Goal: Task Accomplishment & Management: Manage account settings

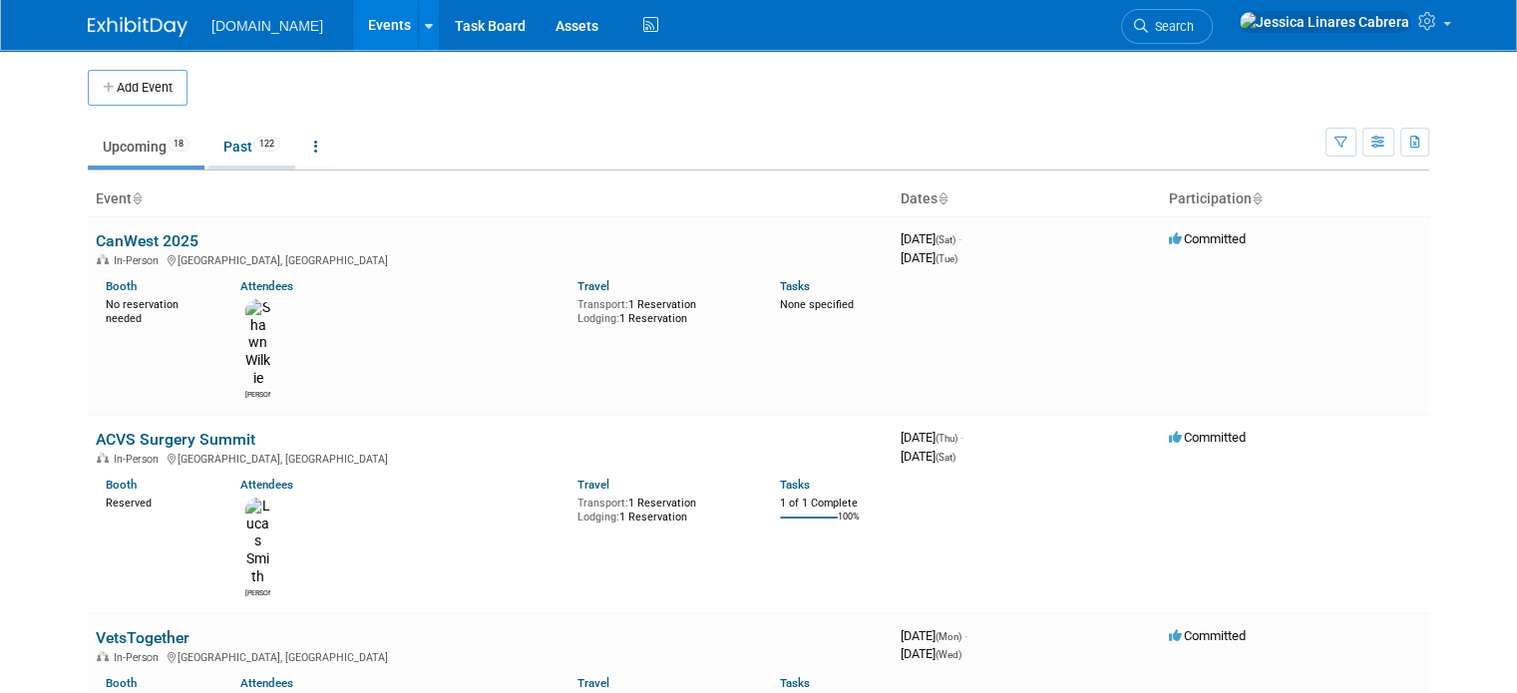
click at [253, 141] on span "122" at bounding box center [266, 144] width 27 height 15
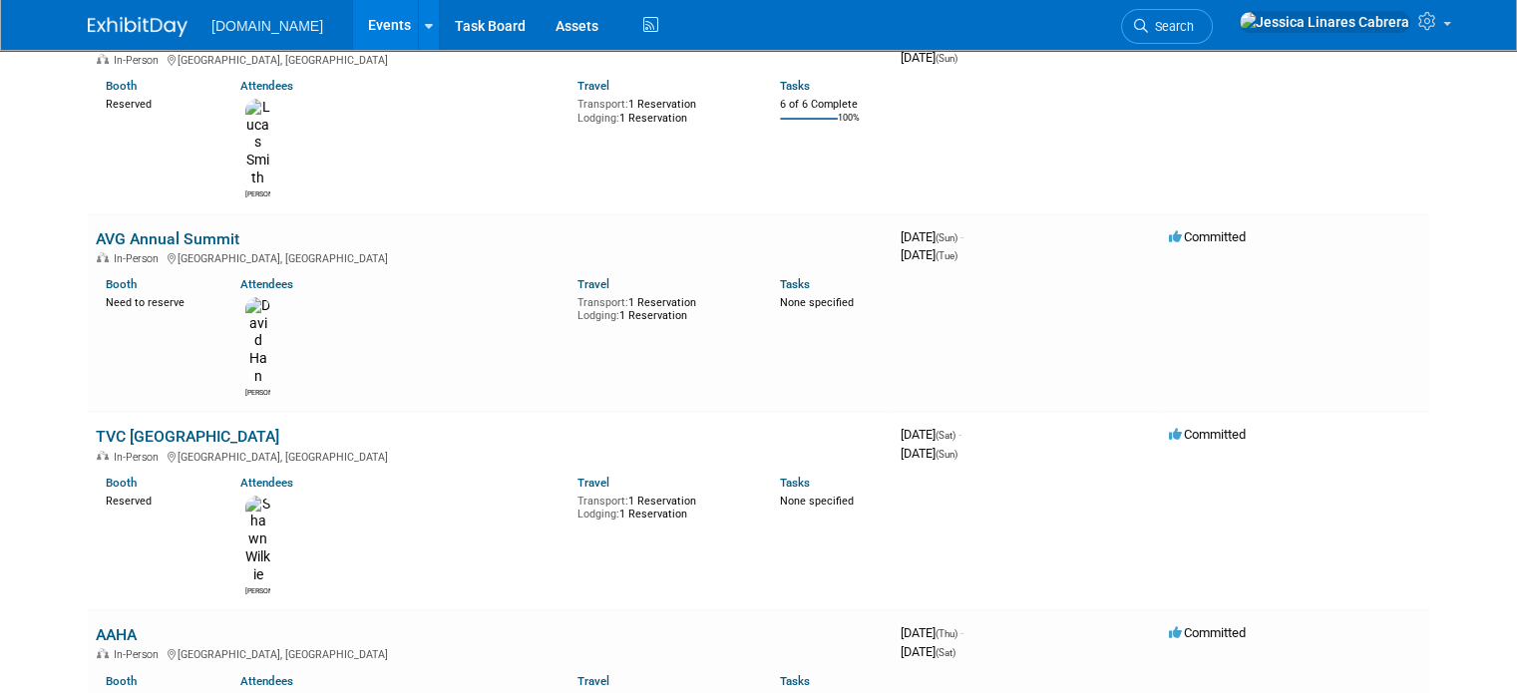
scroll to position [499, 0]
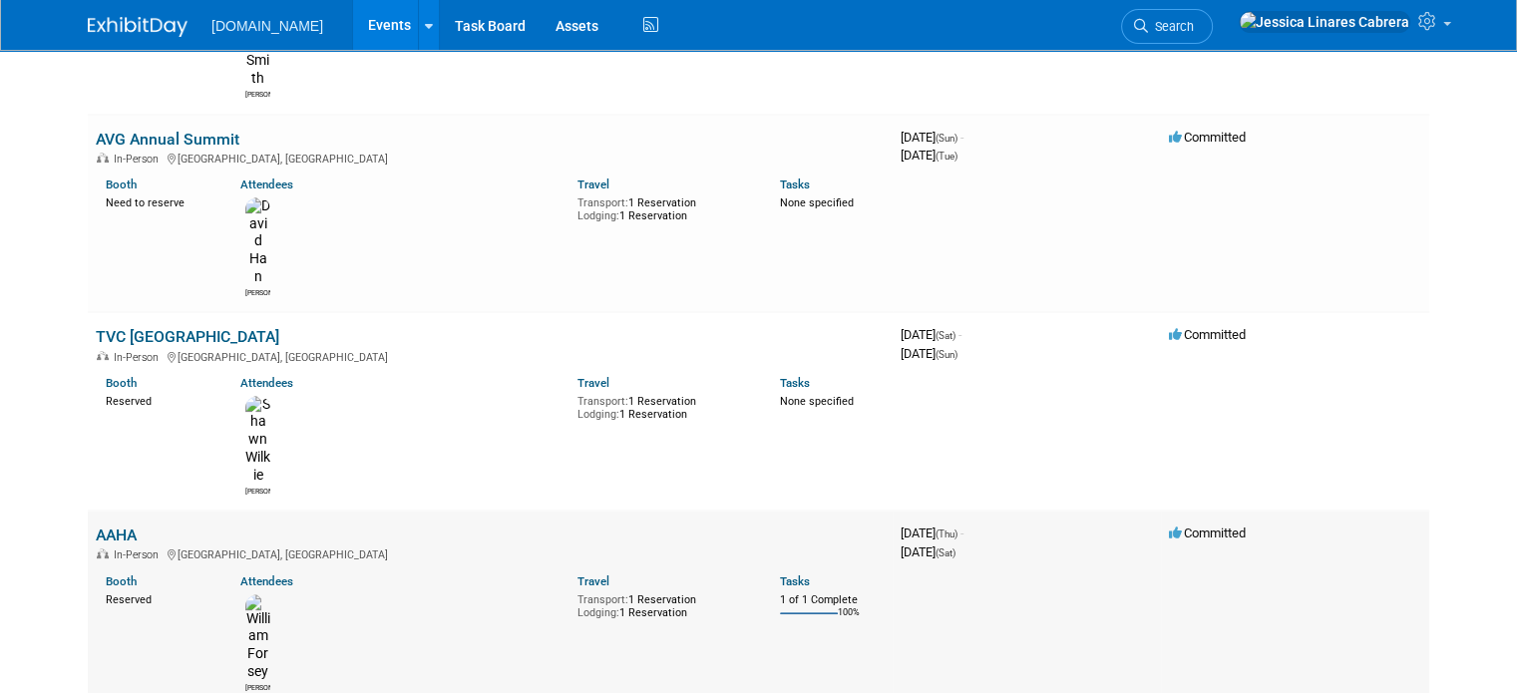
click at [100, 526] on link "AAHA" at bounding box center [116, 535] width 41 height 19
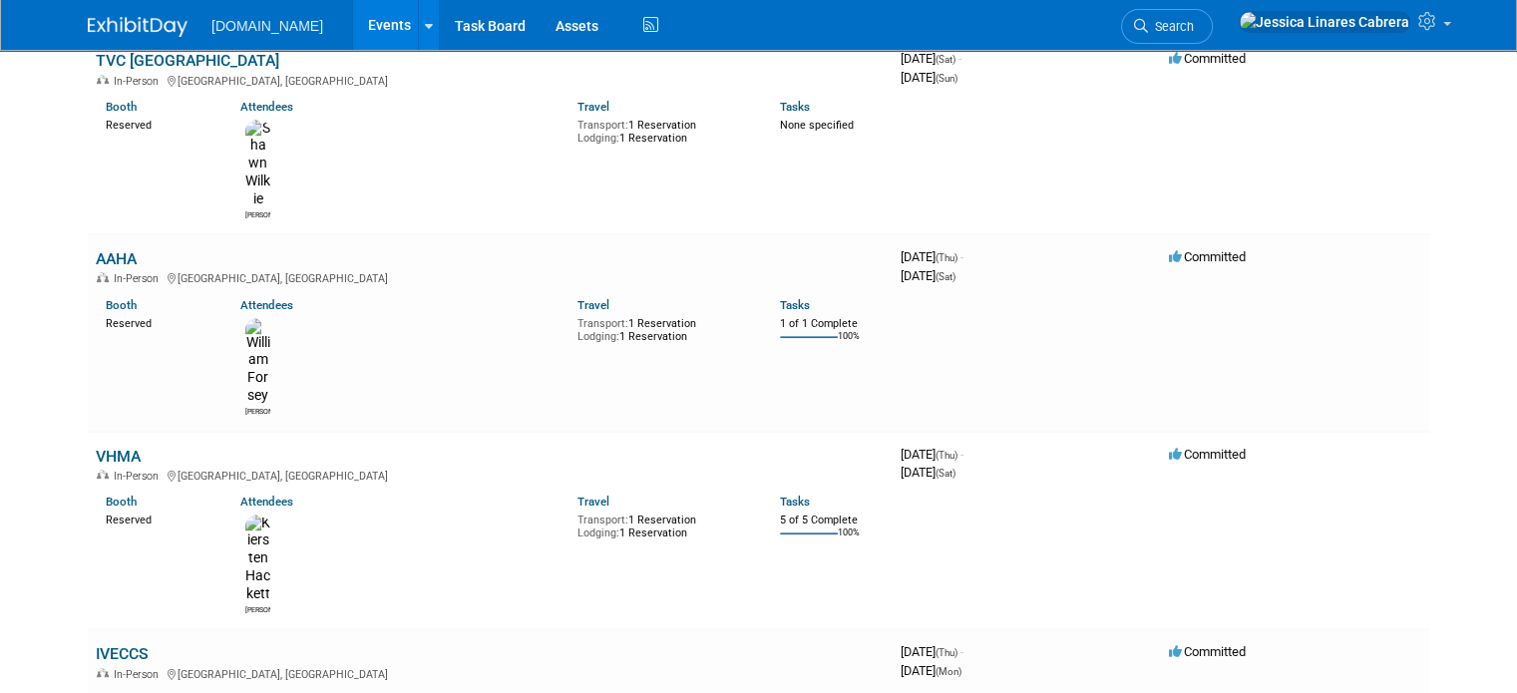
scroll to position [798, 0]
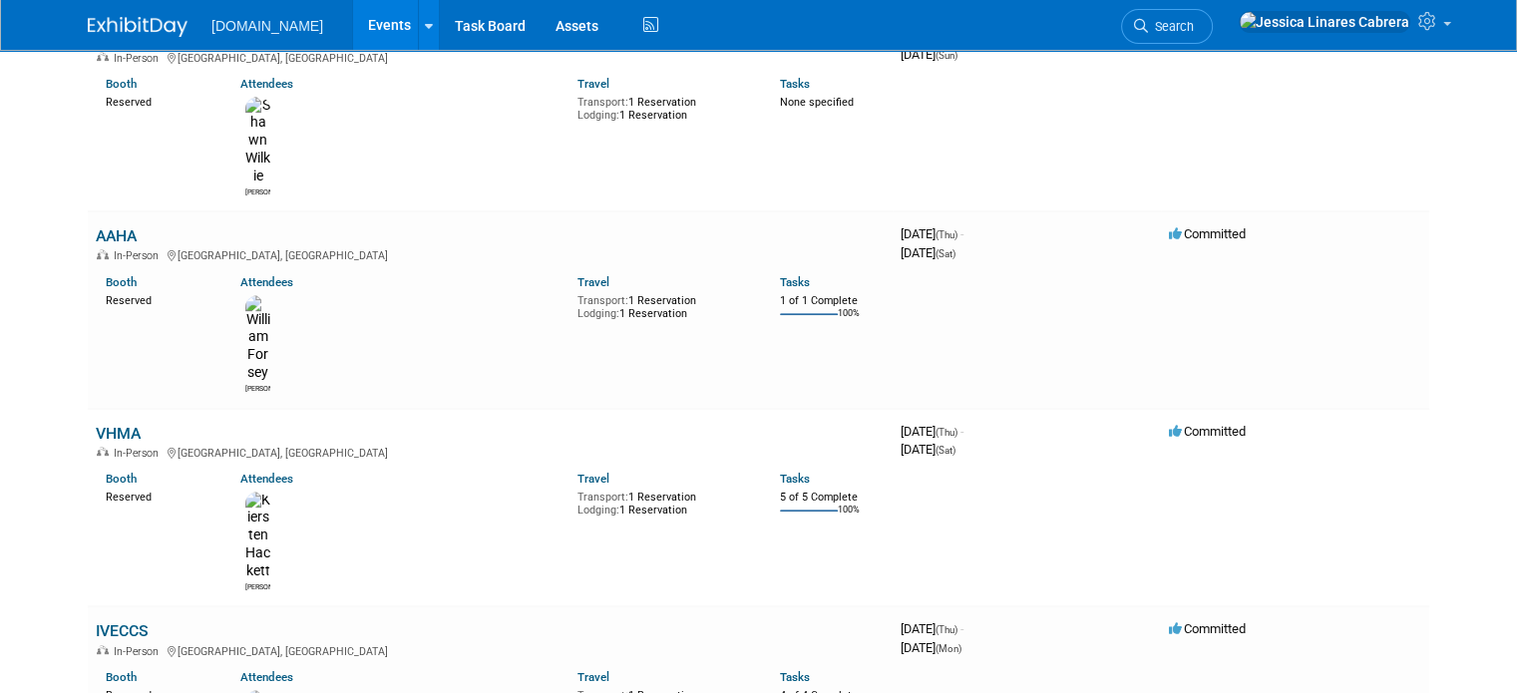
drag, startPoint x: 150, startPoint y: 406, endPoint x: 161, endPoint y: 402, distance: 11.7
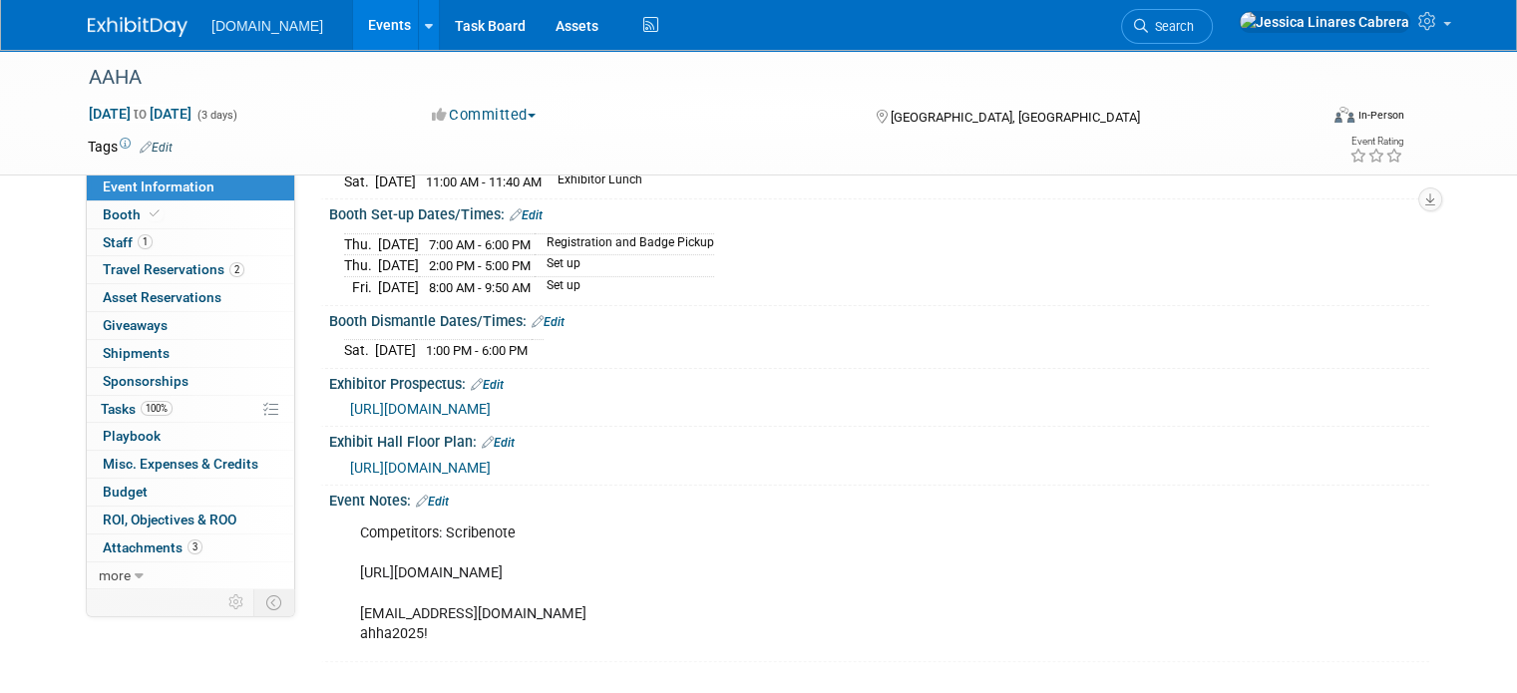
scroll to position [62, 0]
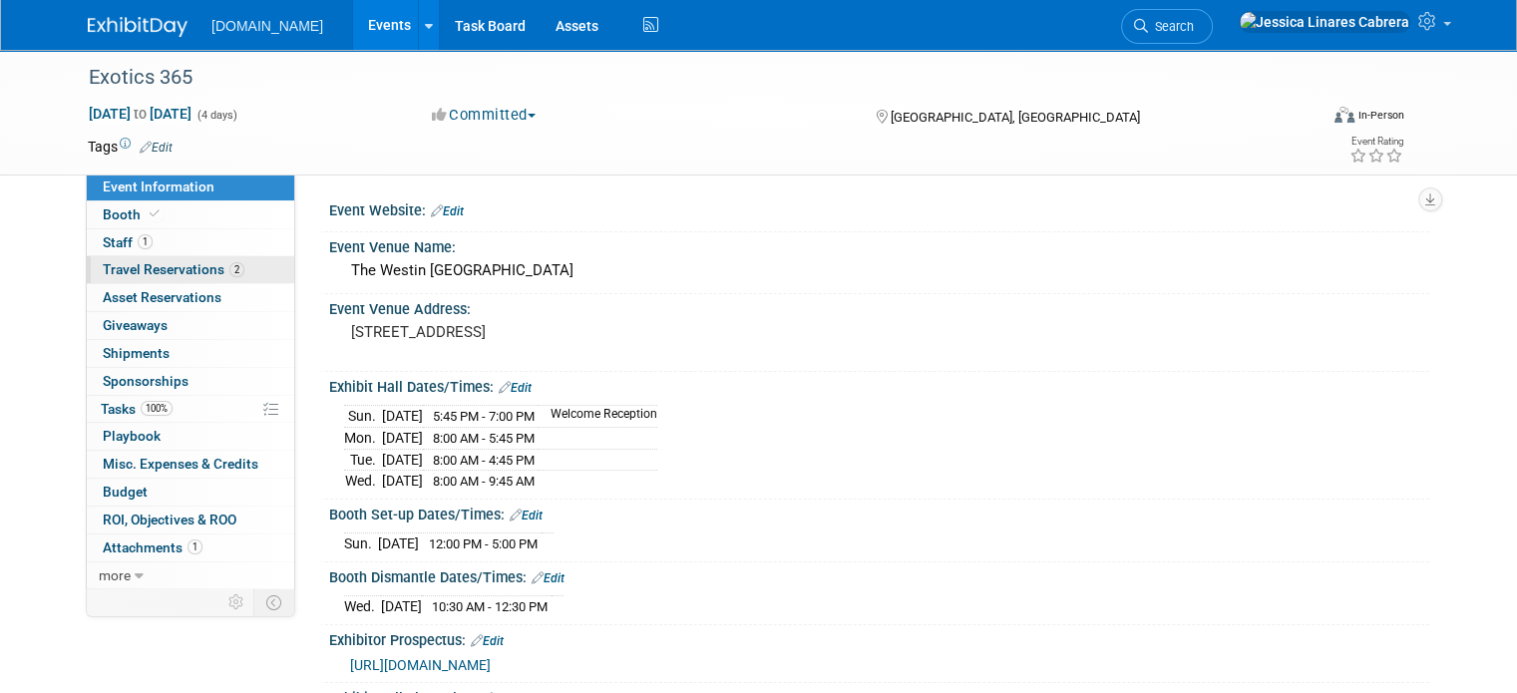
click at [122, 270] on span "Travel Reservations 2" at bounding box center [174, 269] width 142 height 16
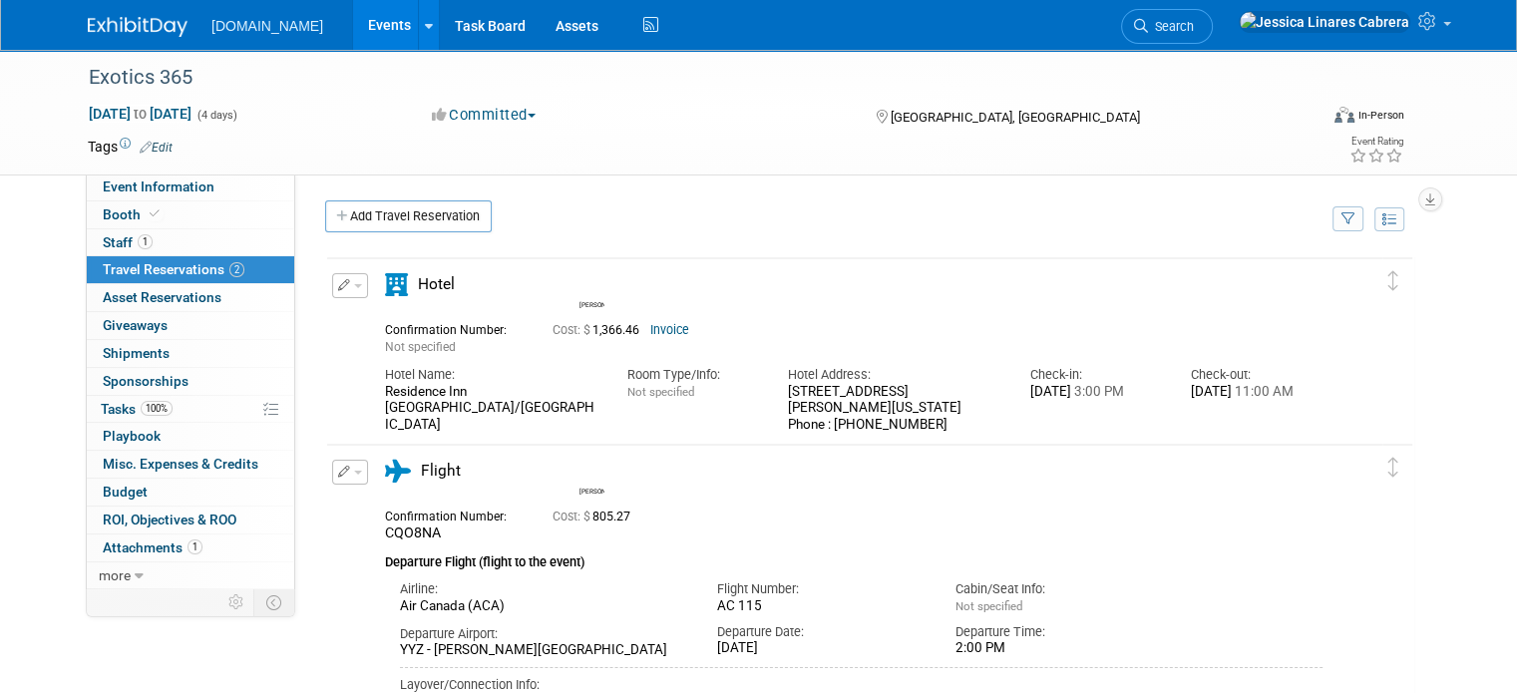
click at [671, 329] on link "Invoice" at bounding box center [669, 330] width 39 height 14
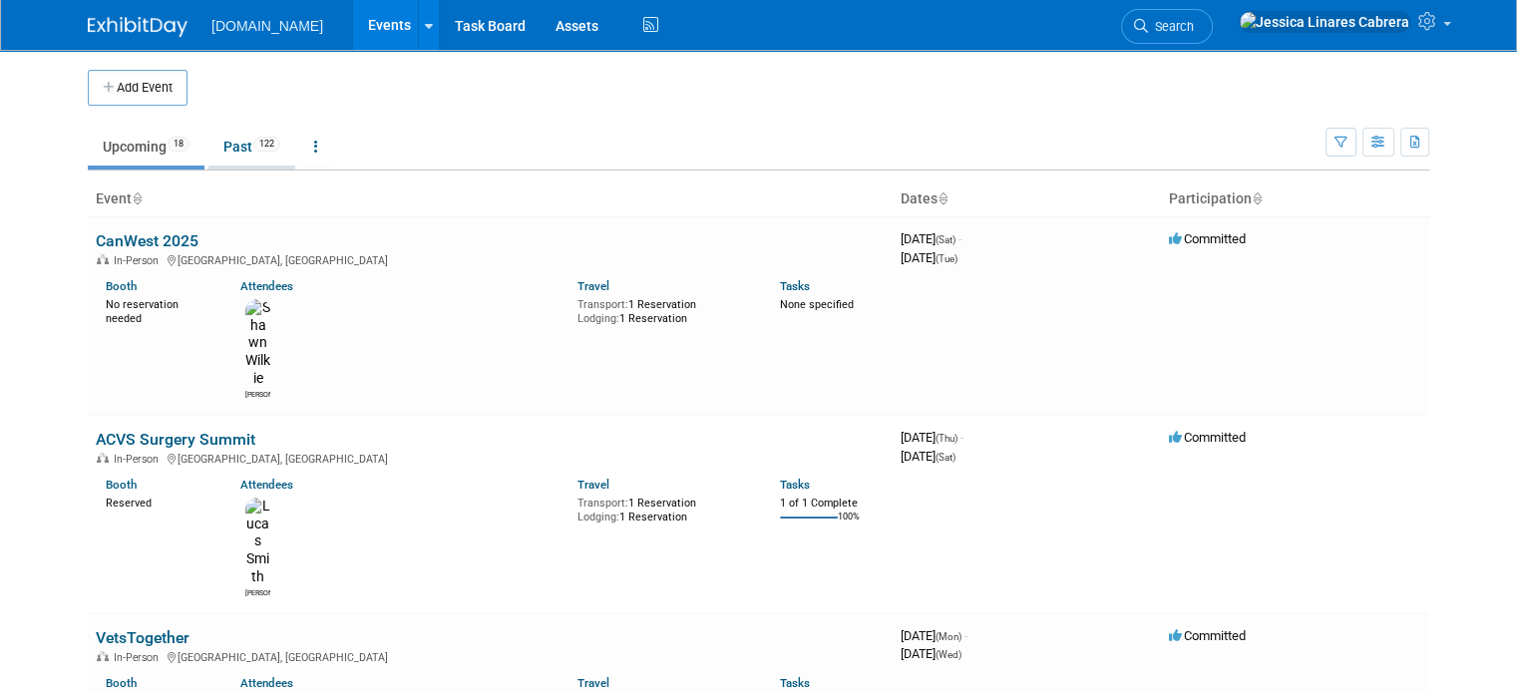
click at [250, 164] on link "Past 122" at bounding box center [251, 147] width 87 height 38
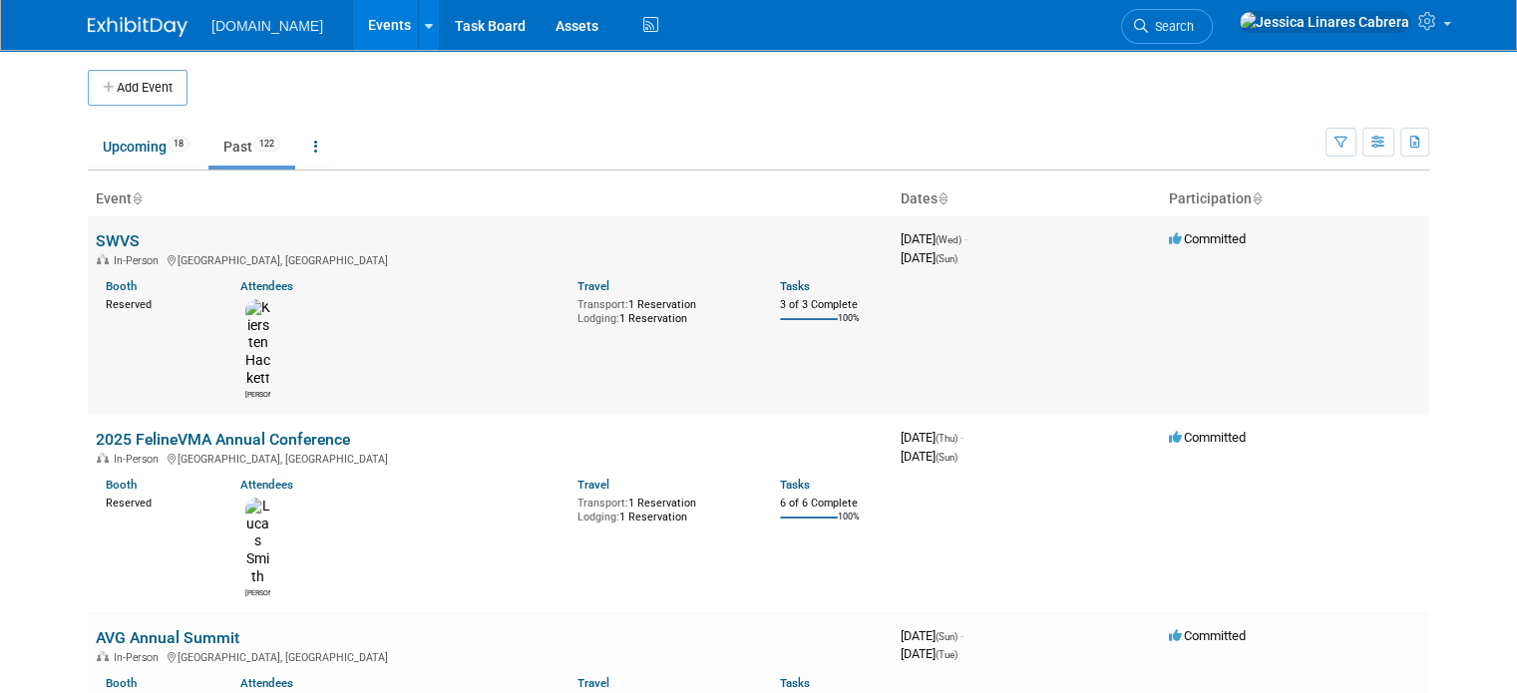
click at [103, 237] on link "SWVS" at bounding box center [118, 240] width 44 height 19
click at [290, 430] on link "2025 FelineVMA Annual Conference" at bounding box center [223, 439] width 254 height 19
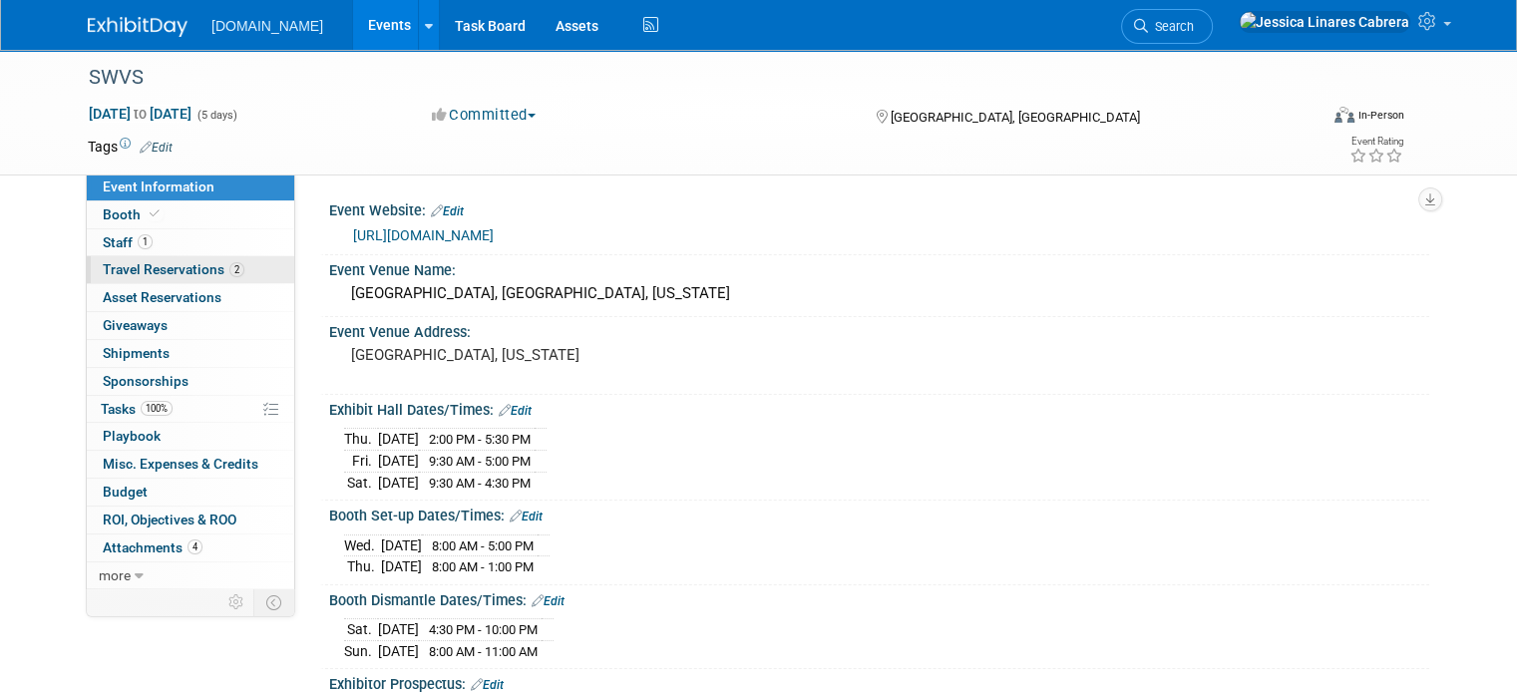
click at [133, 265] on span "Travel Reservations 2" at bounding box center [174, 269] width 142 height 16
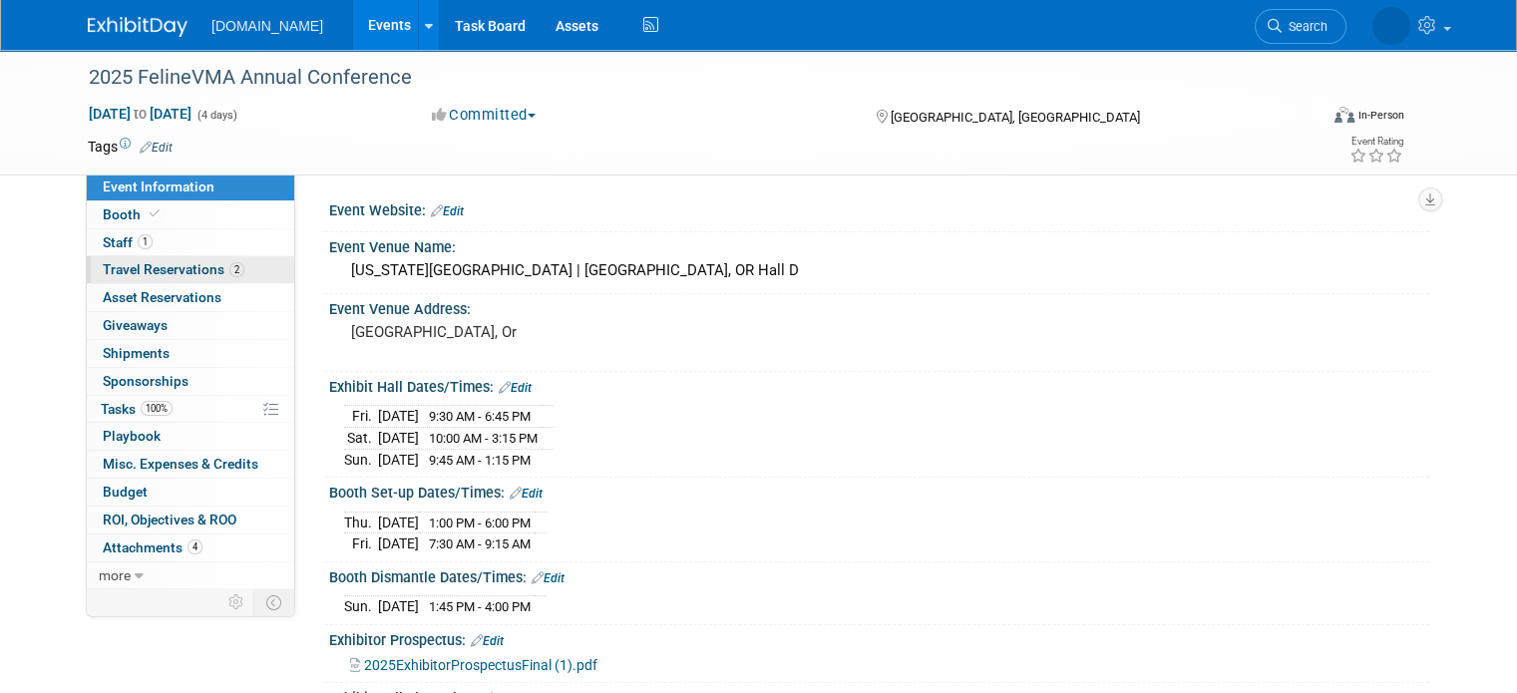
click at [136, 261] on span "Travel Reservations 2" at bounding box center [174, 269] width 142 height 16
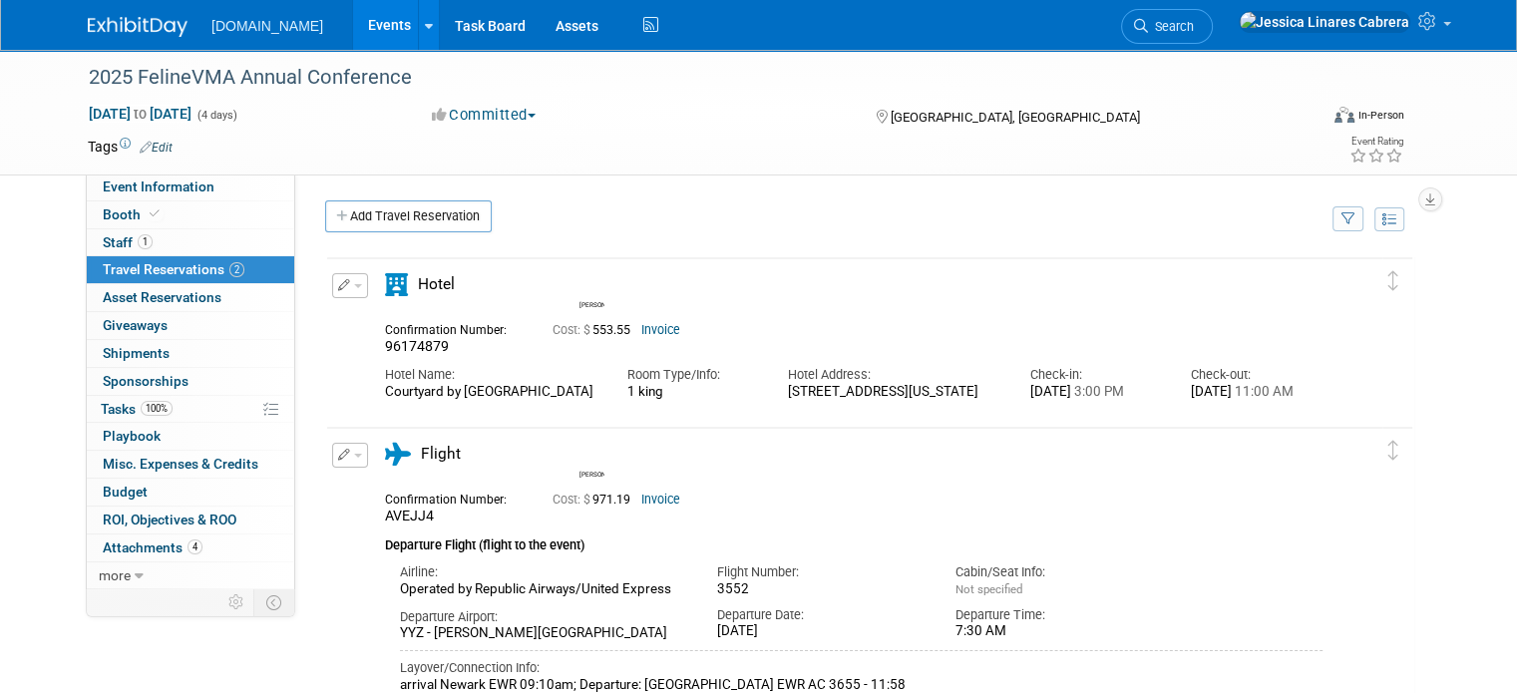
click at [641, 330] on link "Invoice" at bounding box center [660, 330] width 39 height 14
drag, startPoint x: 124, startPoint y: 78, endPoint x: 465, endPoint y: 70, distance: 341.2
click at [465, 70] on div "2025 FelineVMA Annual Conference" at bounding box center [687, 78] width 1211 height 36
